Goal: Transaction & Acquisition: Download file/media

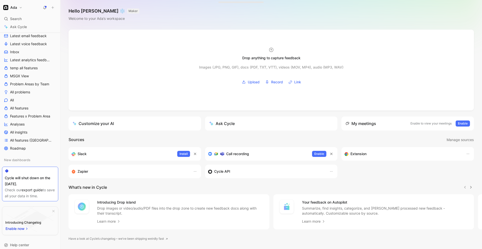
scroll to position [124, 0]
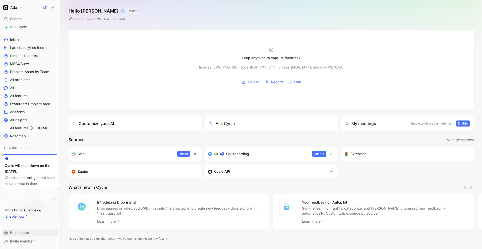
click at [19, 231] on span "Help center" at bounding box center [19, 232] width 19 height 4
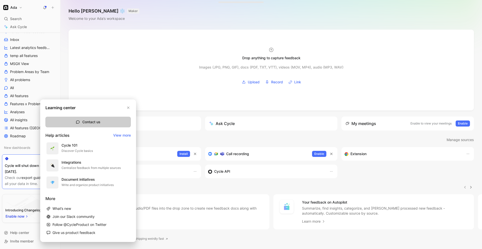
click at [106, 119] on button "Contact us" at bounding box center [87, 122] width 85 height 11
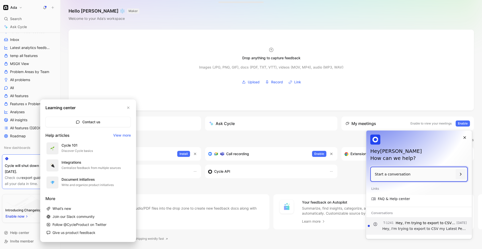
click at [412, 225] on p "Hey, I'm trying to export to CSV my Latest Perform" at bounding box center [425, 222] width 60 height 5
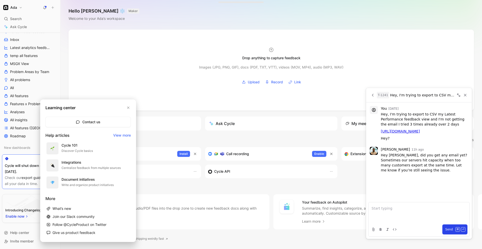
click at [404, 208] on p at bounding box center [418, 208] width 95 height 6
click at [35, 49] on div at bounding box center [241, 124] width 482 height 249
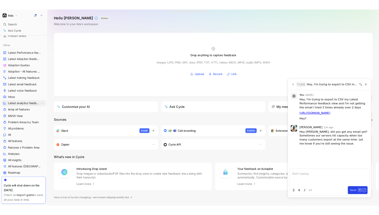
scroll to position [0, 0]
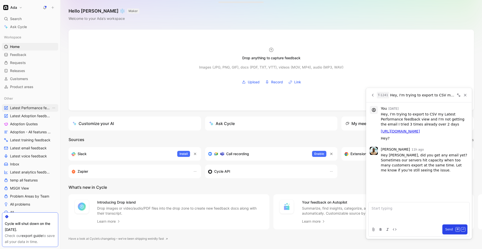
click at [33, 108] on span "Latest Performance feedback" at bounding box center [30, 107] width 41 height 5
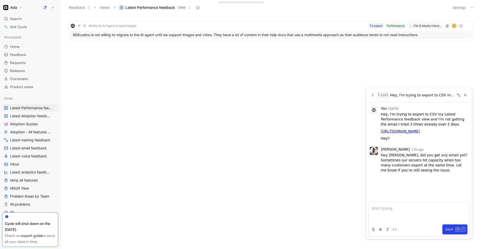
click at [462, 10] on button "Settings" at bounding box center [459, 7] width 18 height 7
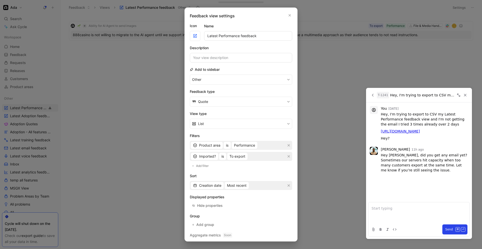
click at [390, 45] on div at bounding box center [241, 124] width 482 height 249
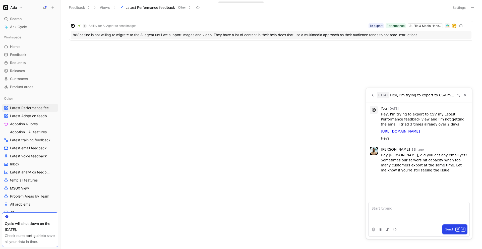
click at [473, 7] on icon at bounding box center [472, 8] width 4 height 4
click at [459, 26] on div "Export in CSV" at bounding box center [455, 26] width 38 height 6
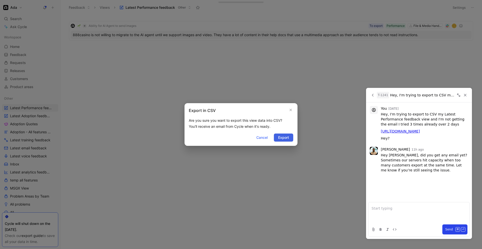
click at [285, 135] on span "Export" at bounding box center [283, 137] width 11 height 6
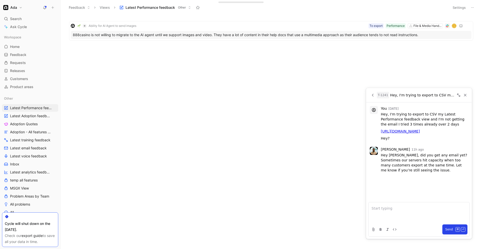
click at [455, 8] on button "Settings" at bounding box center [459, 7] width 18 height 7
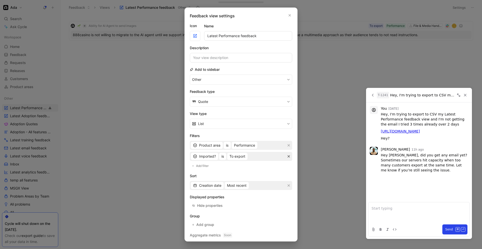
click at [288, 156] on icon "button" at bounding box center [288, 156] width 2 height 2
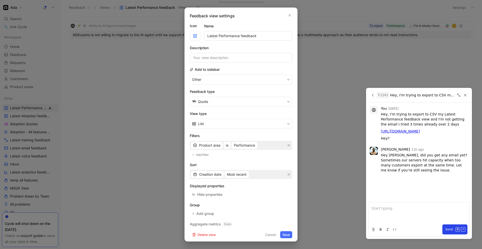
click at [286, 235] on button "Save" at bounding box center [286, 234] width 12 height 7
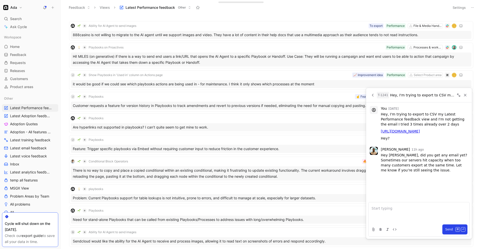
click at [473, 6] on icon at bounding box center [472, 8] width 4 height 4
click at [450, 25] on span "Export in CSV" at bounding box center [447, 25] width 23 height 4
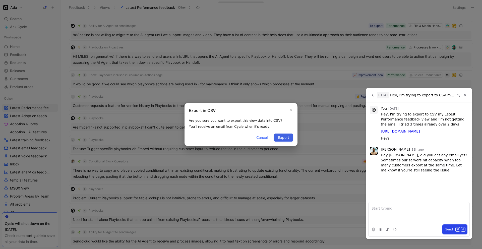
click at [286, 138] on span "Export" at bounding box center [283, 137] width 11 height 6
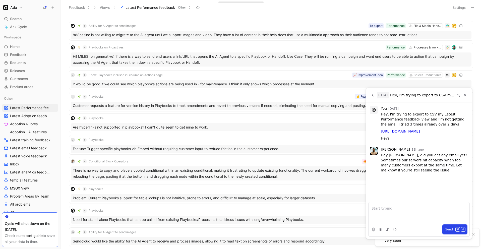
click at [380, 210] on p at bounding box center [418, 208] width 95 height 6
